Goal: Navigation & Orientation: Go to known website

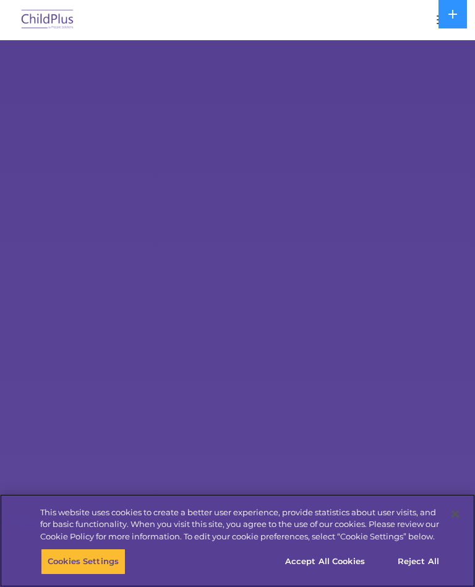
select select "MEDIUM"
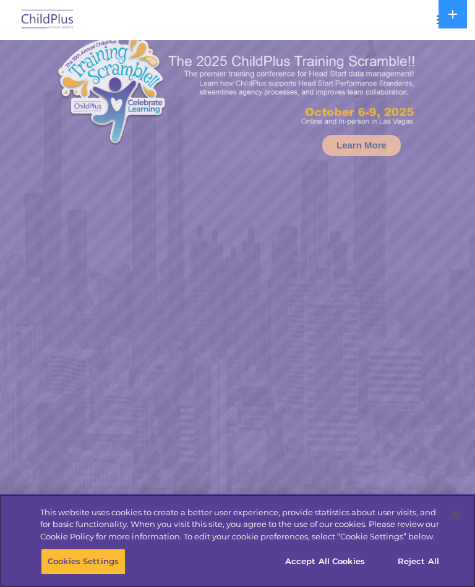
select select "MEDIUM"
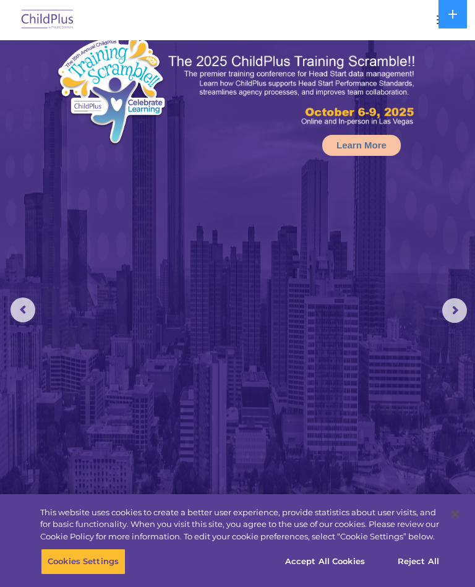
click at [422, 7] on div at bounding box center [238, 20] width 426 height 30
click at [434, 17] on button "button" at bounding box center [444, 20] width 26 height 20
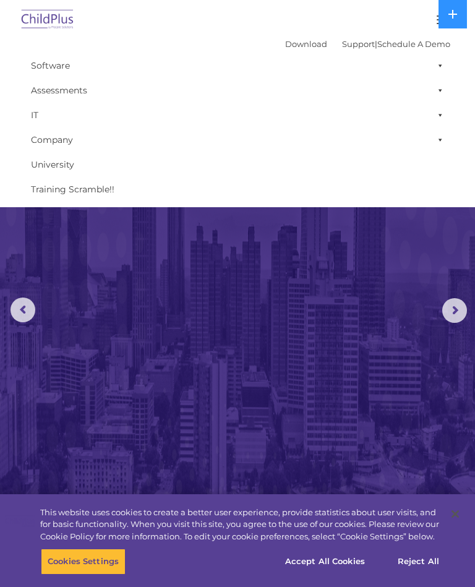
click at [159, 276] on img at bounding box center [237, 307] width 475 height 626
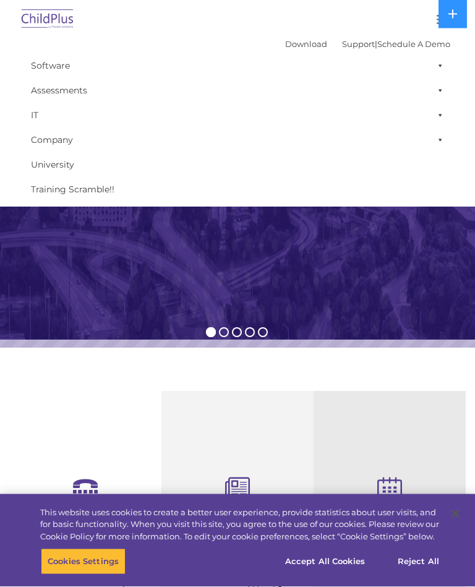
scroll to position [339, 0]
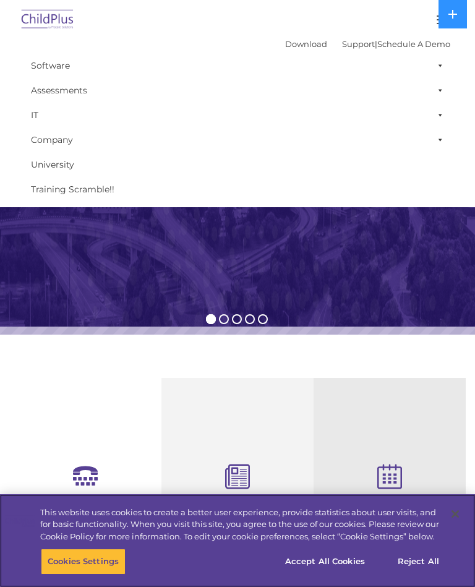
click at [339, 575] on button "Accept All Cookies" at bounding box center [324, 562] width 93 height 26
